Goal: Task Accomplishment & Management: Manage account settings

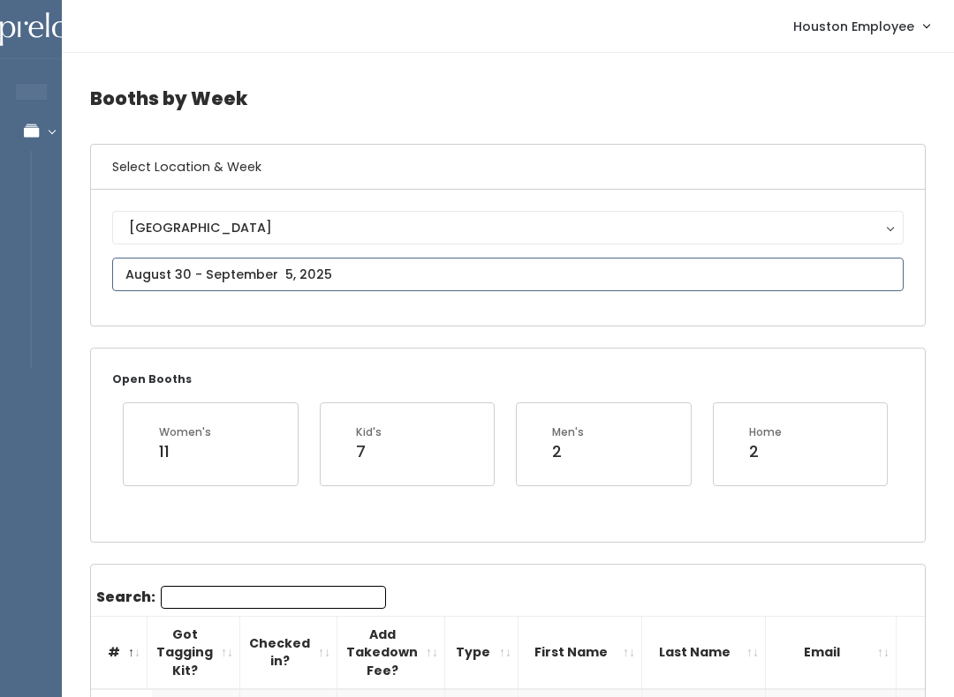
click at [289, 260] on input "text" at bounding box center [507, 275] width 791 height 34
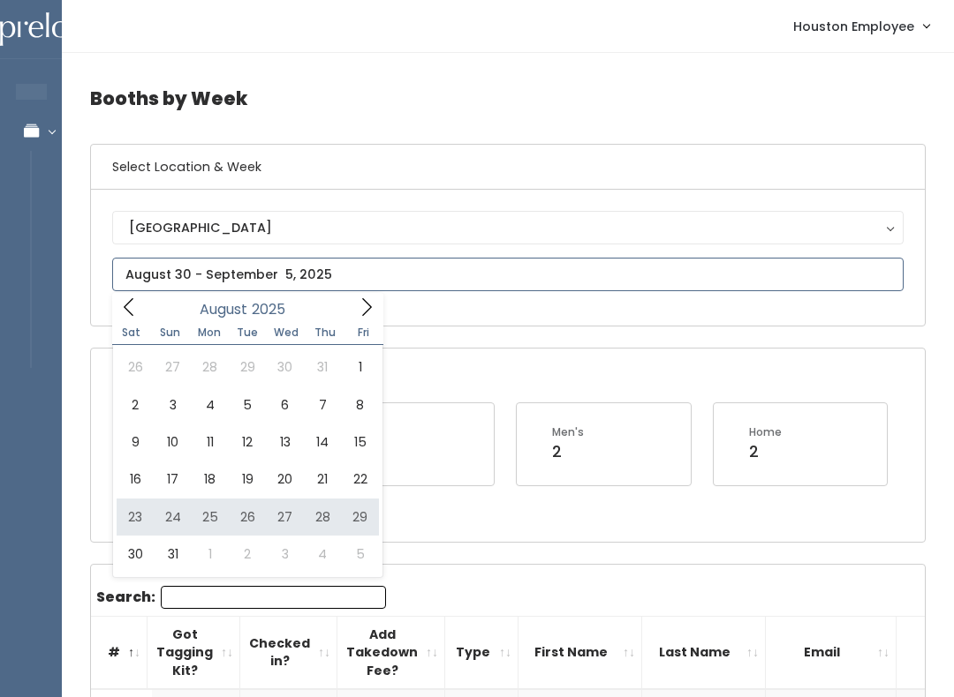
type input "August 23 to August 29"
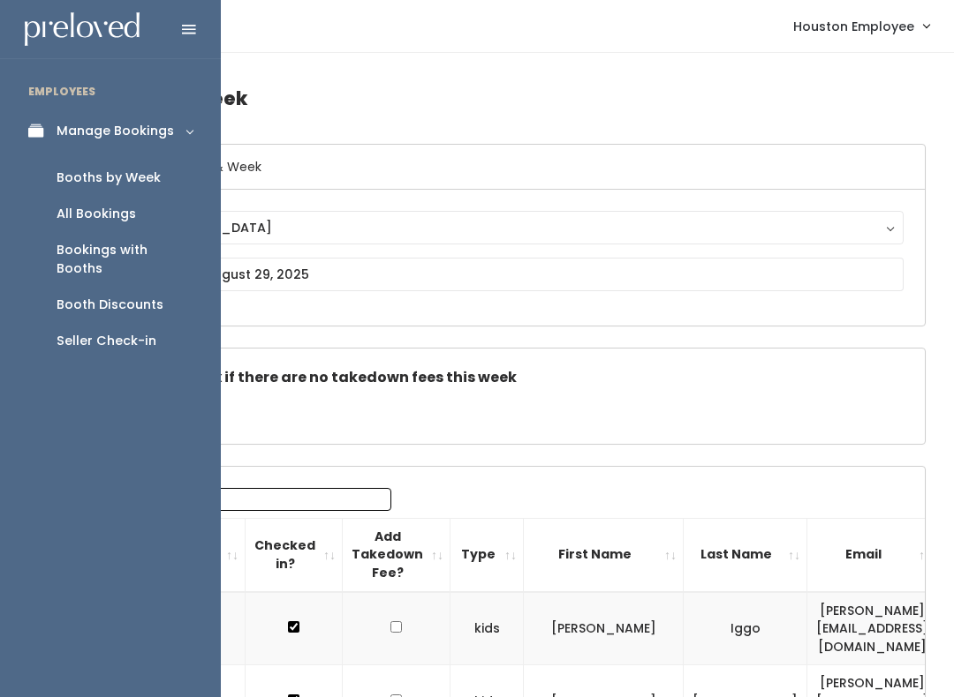
click at [180, 323] on link "Seller Check-in" at bounding box center [110, 341] width 221 height 36
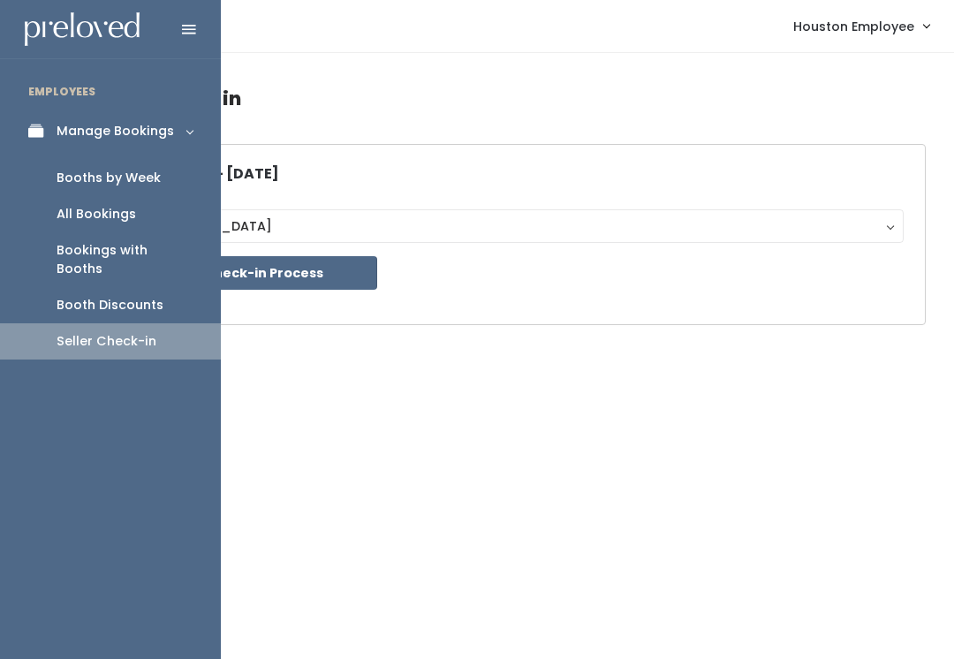
click at [157, 296] on link "Booth Discounts" at bounding box center [110, 305] width 221 height 36
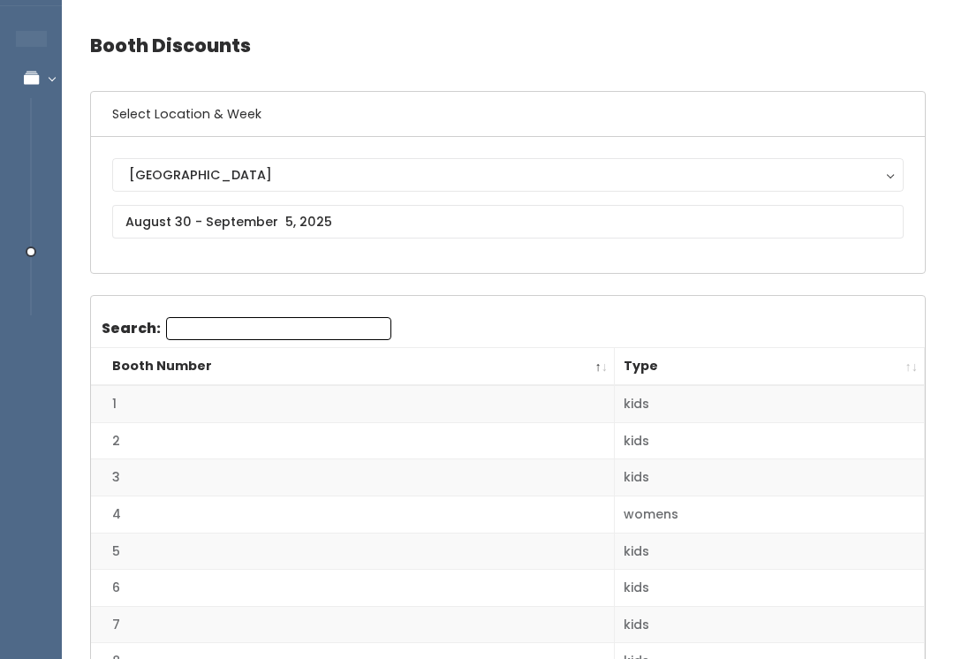
scroll to position [53, 0]
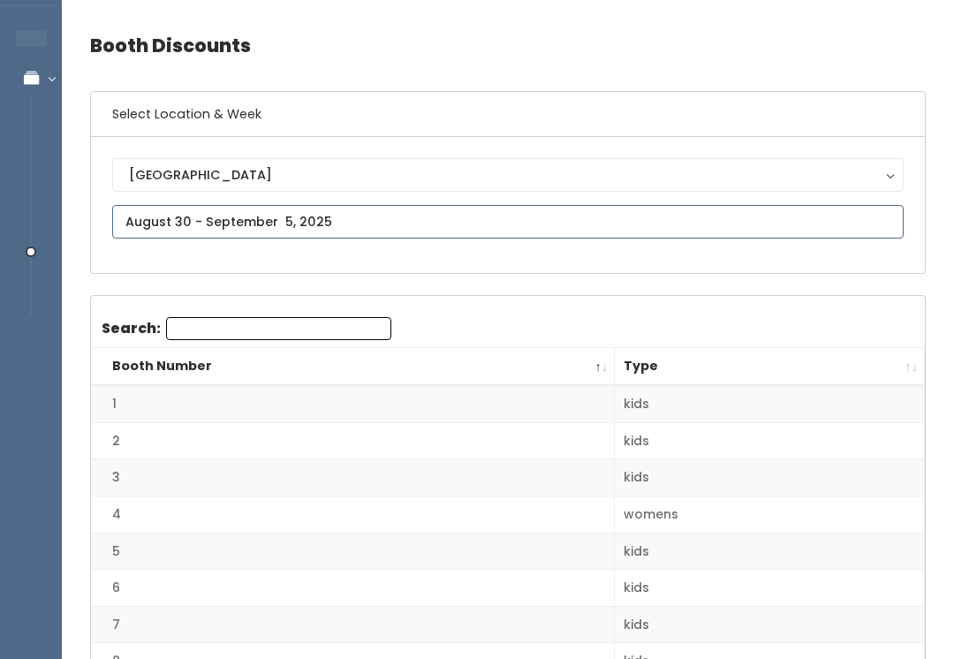
click at [439, 232] on input "text" at bounding box center [507, 222] width 791 height 34
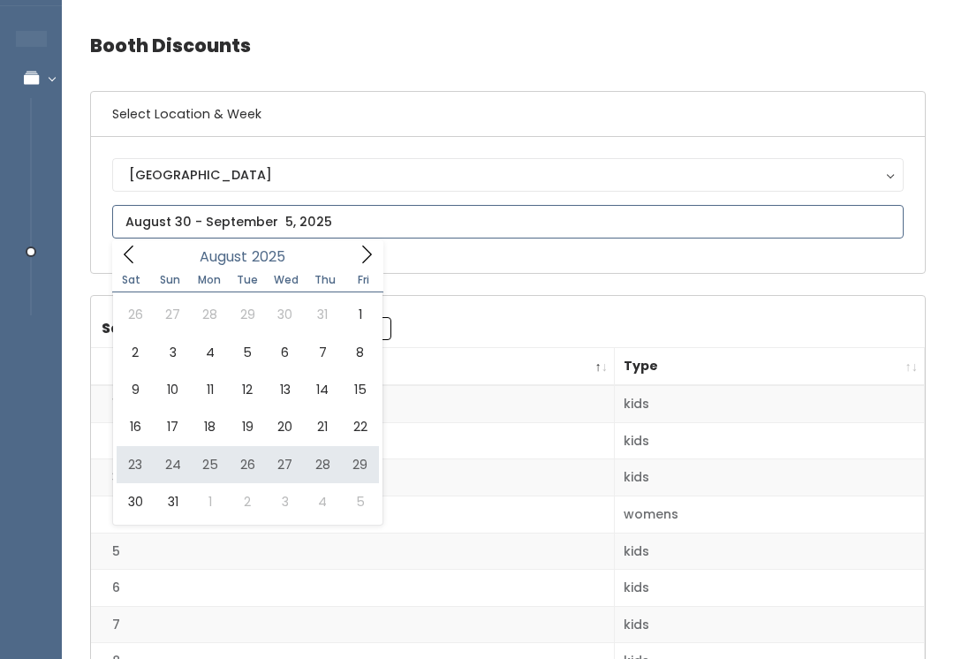
type input "August 23 to August 29"
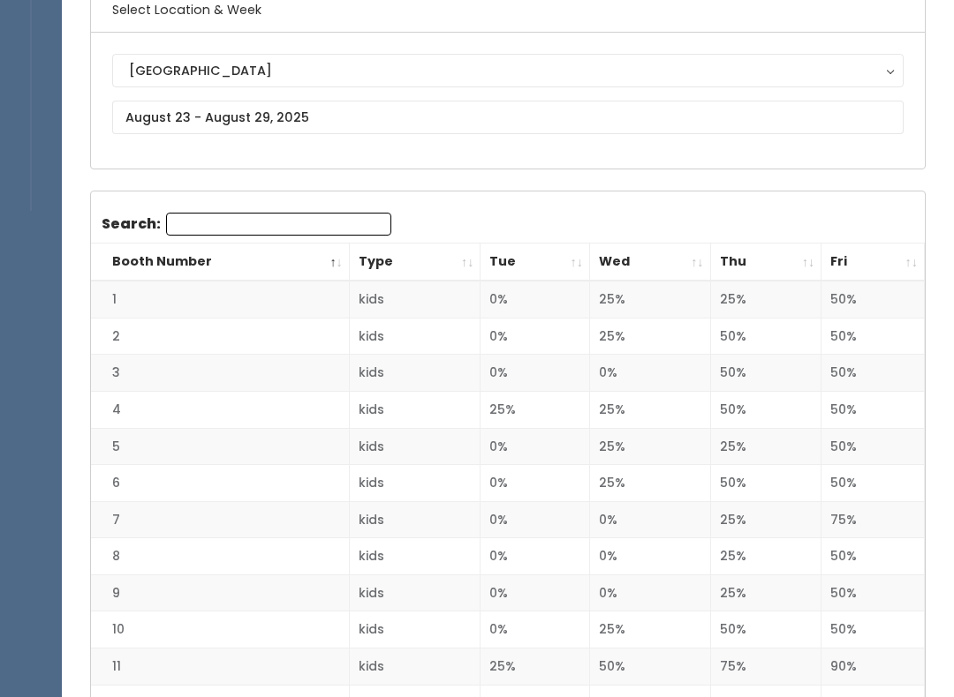
scroll to position [155, 0]
click at [915, 255] on th "Fri" at bounding box center [872, 264] width 103 height 38
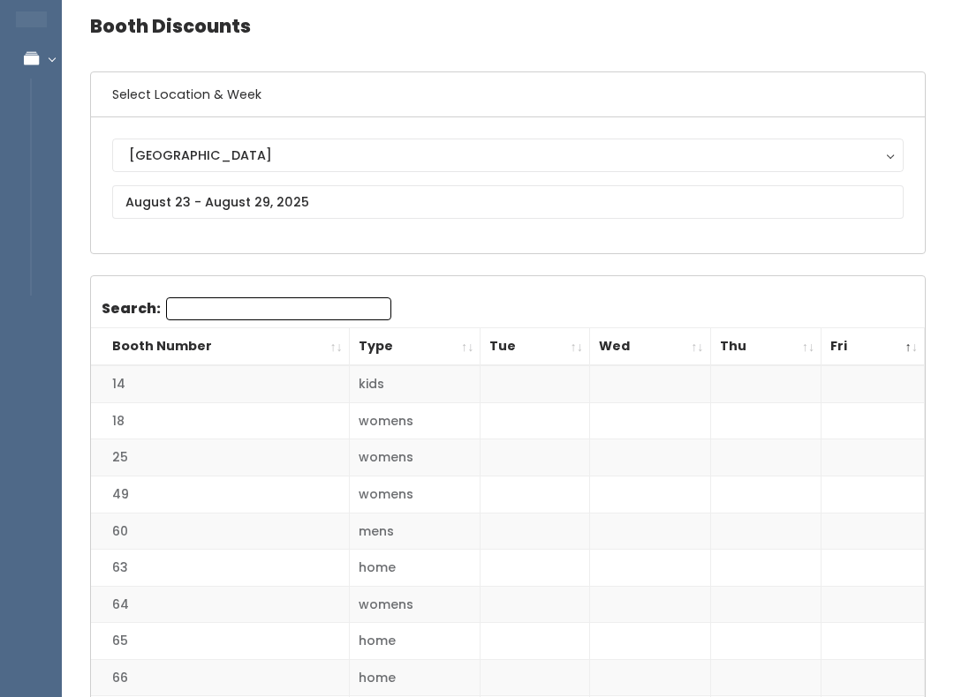
scroll to position [0, 0]
